Goal: Task Accomplishment & Management: Manage account settings

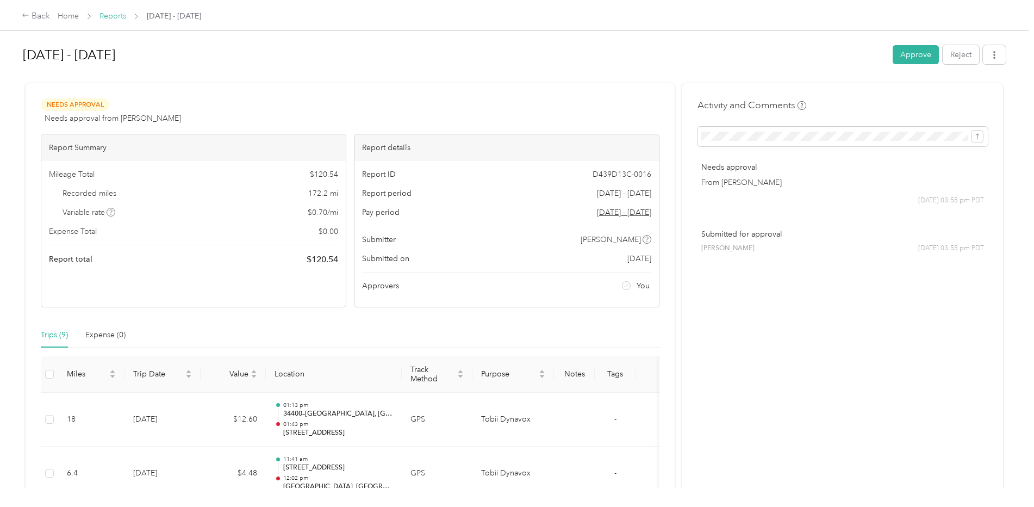
click at [110, 15] on link "Reports" at bounding box center [113, 15] width 27 height 9
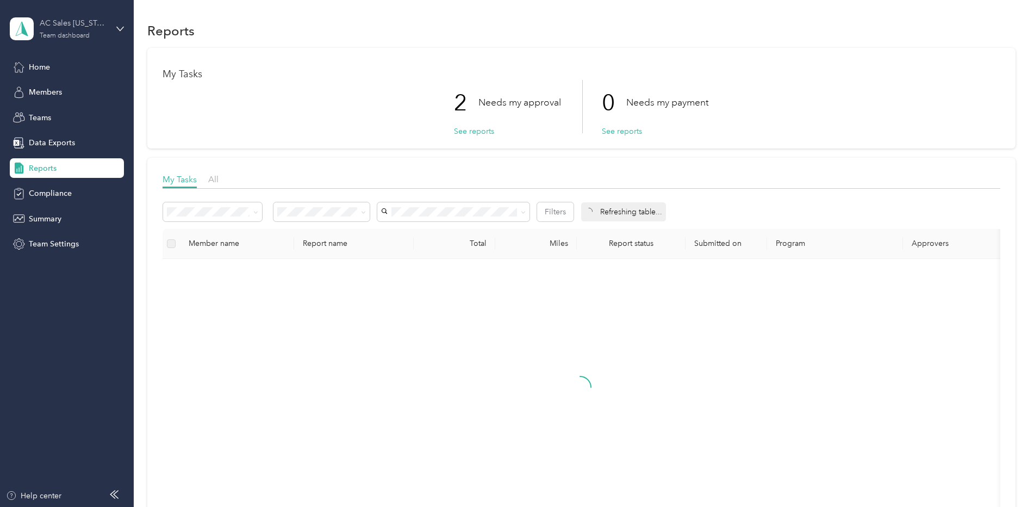
click at [96, 29] on div "AC Sales [US_STATE] 02 US01-AC-D50011-CC10501 ([PERSON_NAME]) Team dashboard" at bounding box center [74, 28] width 68 height 22
click at [384, 74] on h1 "My Tasks" at bounding box center [582, 74] width 838 height 11
click at [472, 132] on button "See reports" at bounding box center [474, 131] width 40 height 11
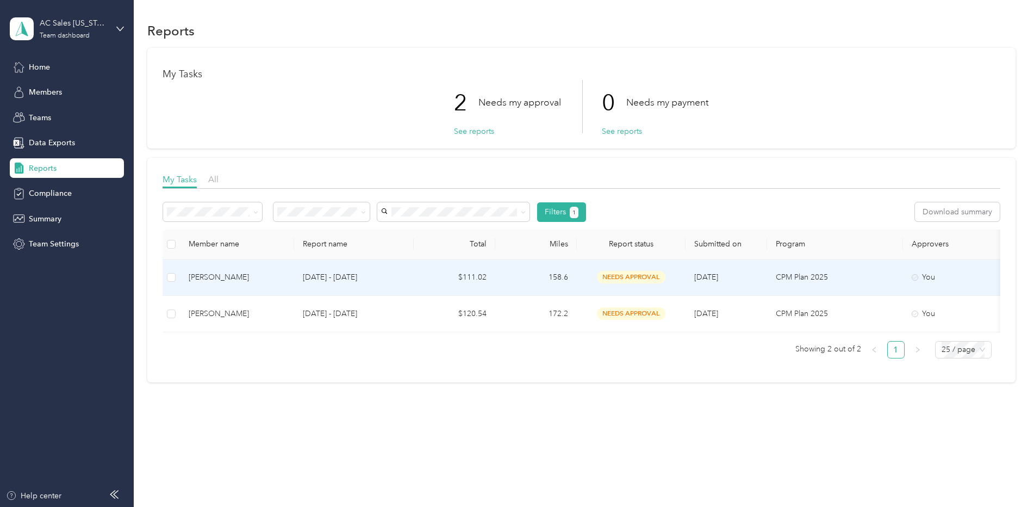
click at [701, 274] on span "[DATE]" at bounding box center [707, 276] width 24 height 9
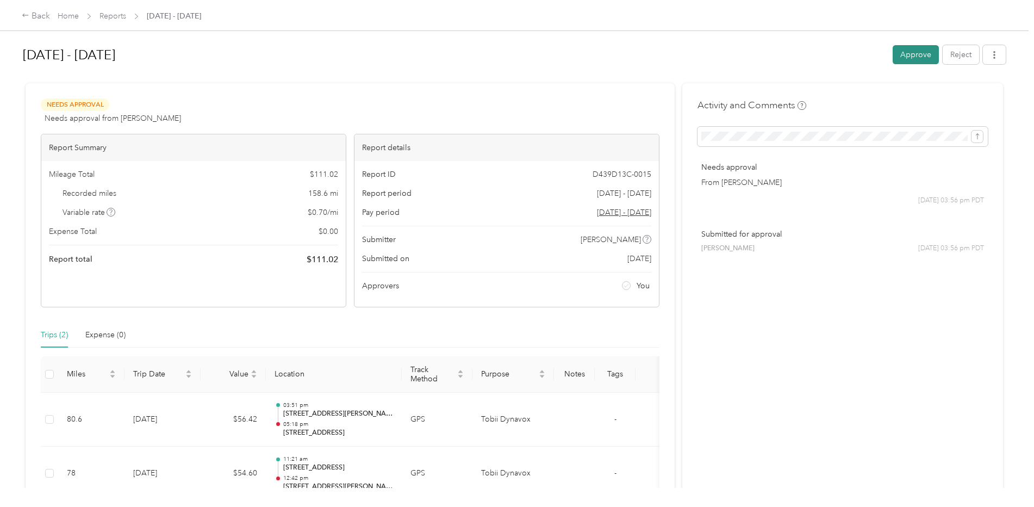
click at [923, 57] on button "Approve" at bounding box center [916, 54] width 46 height 19
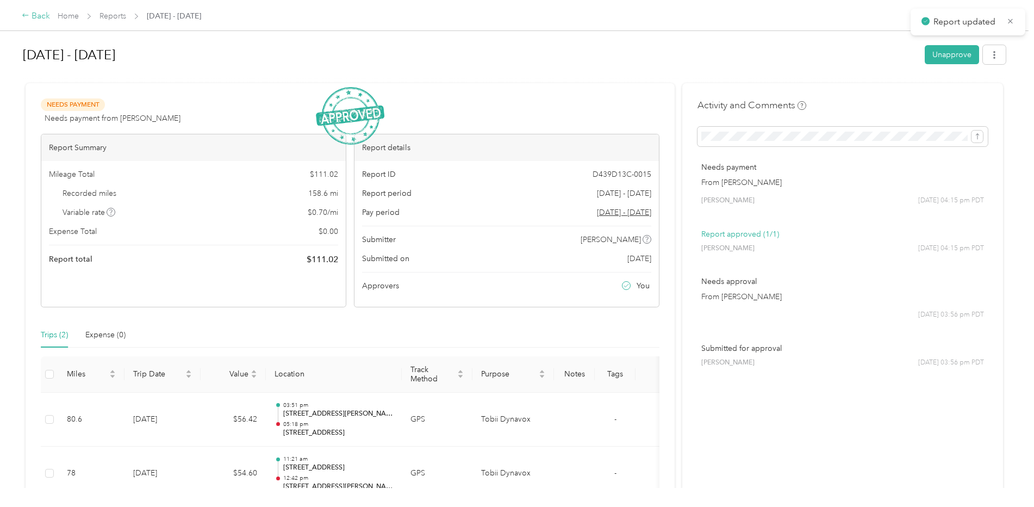
click at [36, 10] on div "Back" at bounding box center [36, 16] width 28 height 13
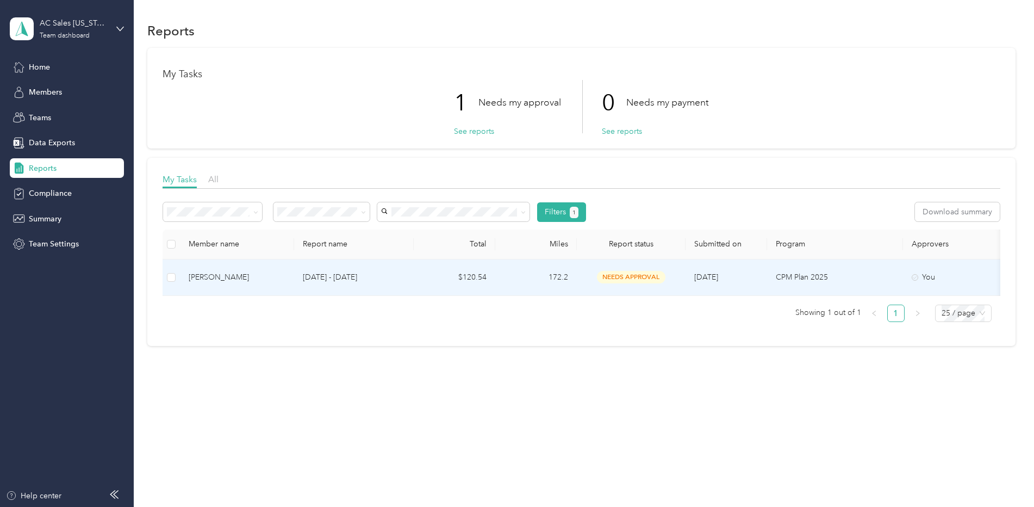
click at [635, 269] on td "needs approval" at bounding box center [631, 277] width 109 height 36
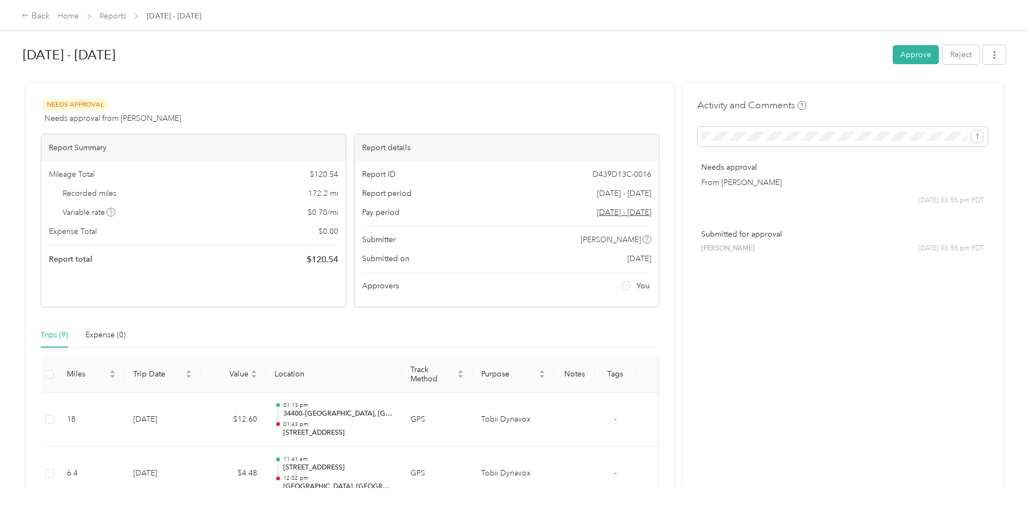
click at [904, 48] on button "Approve" at bounding box center [916, 54] width 46 height 19
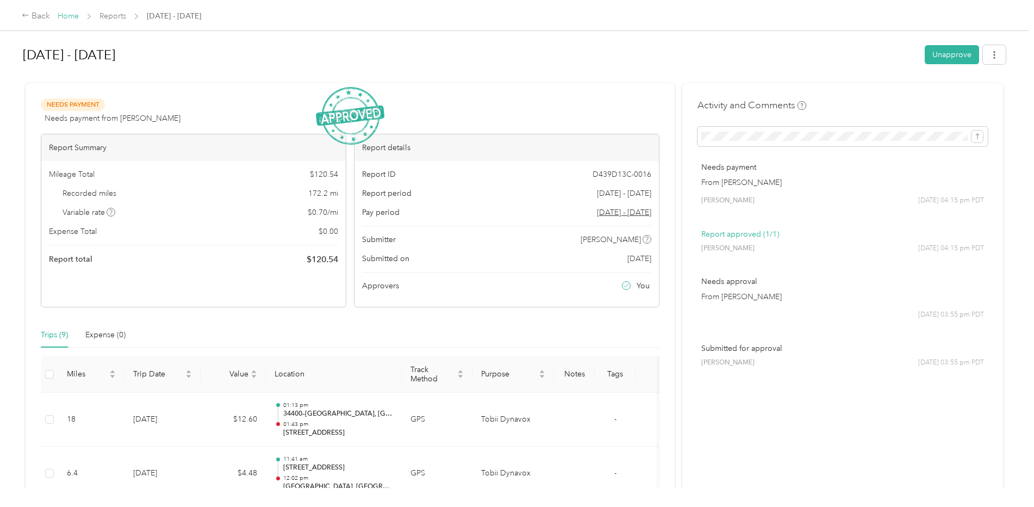
click at [65, 11] on link "Home" at bounding box center [68, 15] width 21 height 9
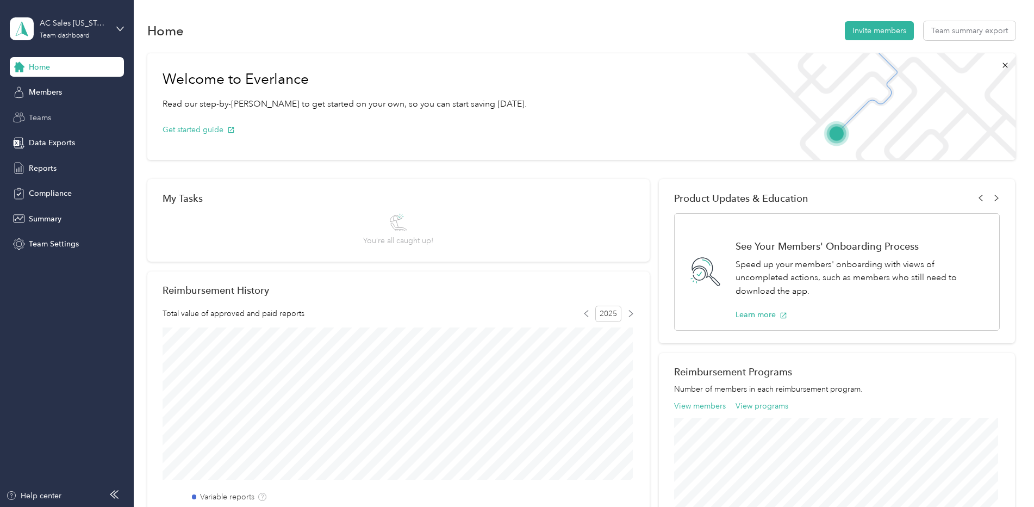
click at [63, 116] on div "Teams" at bounding box center [67, 118] width 114 height 20
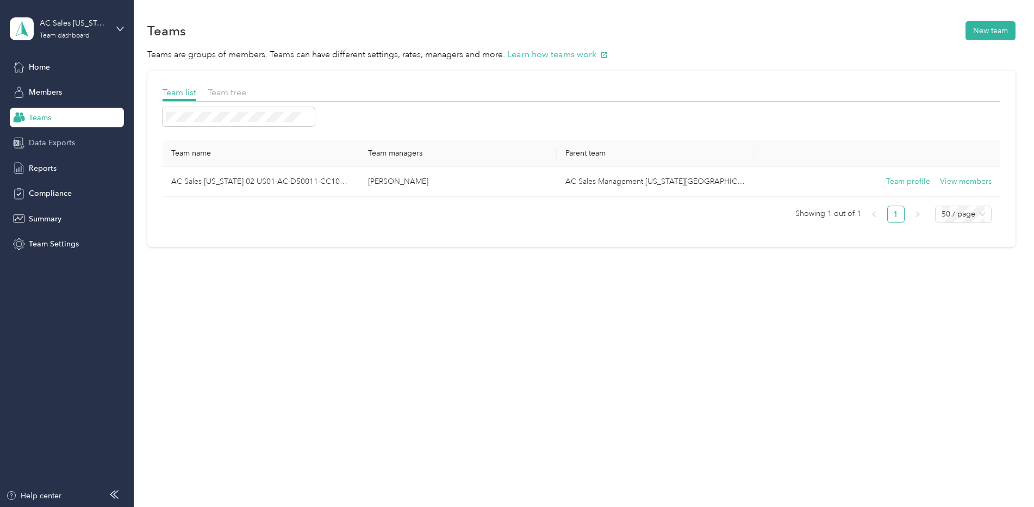
click at [66, 140] on span "Data Exports" at bounding box center [52, 142] width 46 height 11
